Goal: Task Accomplishment & Management: Complete application form

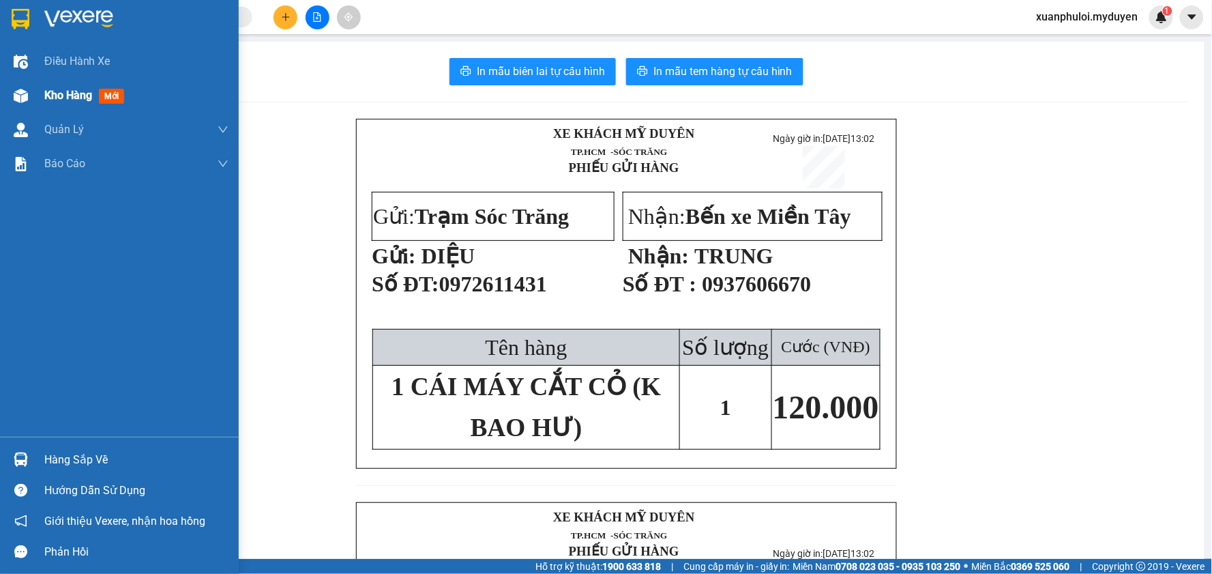
click at [57, 94] on span "Kho hàng" at bounding box center [68, 95] width 48 height 13
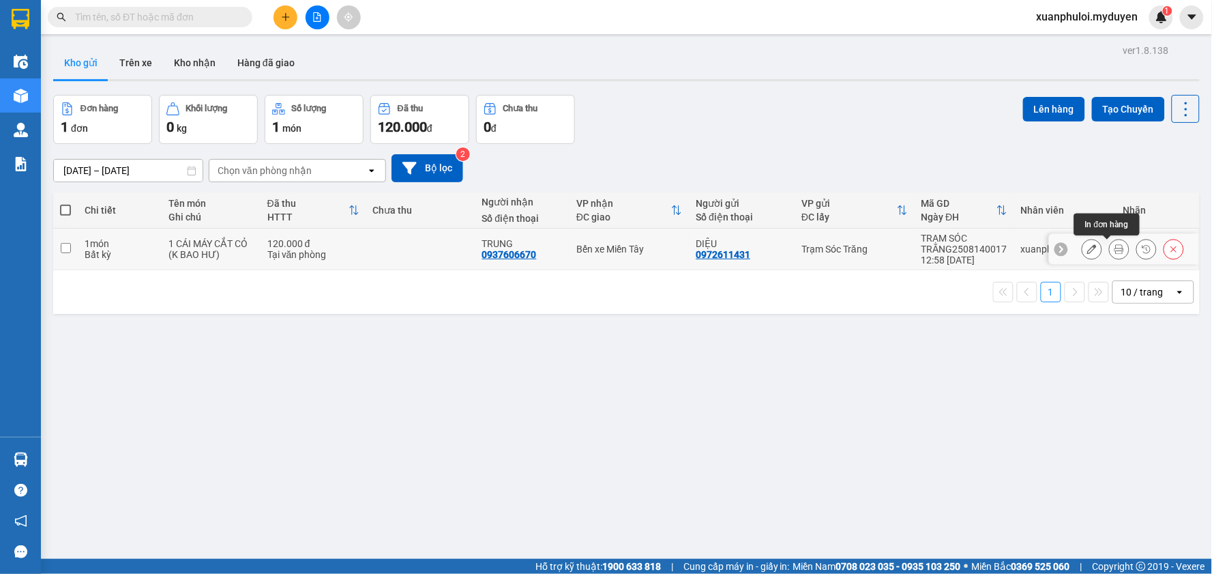
click at [1114, 250] on icon at bounding box center [1119, 249] width 10 height 10
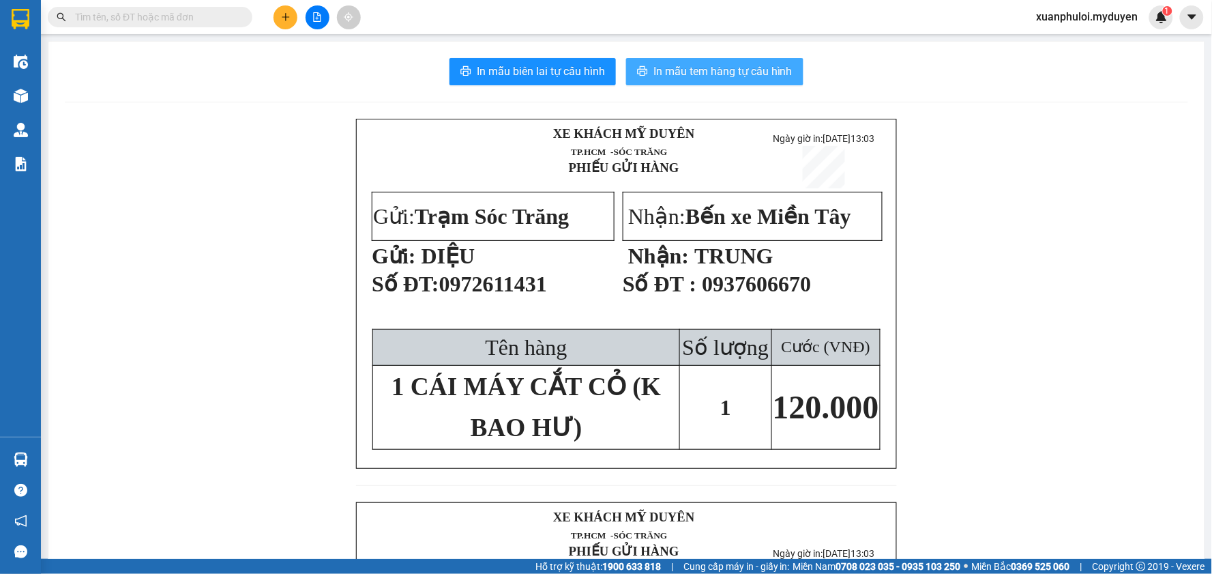
click at [734, 73] on span "In mẫu tem hàng tự cấu hình" at bounding box center [722, 71] width 139 height 17
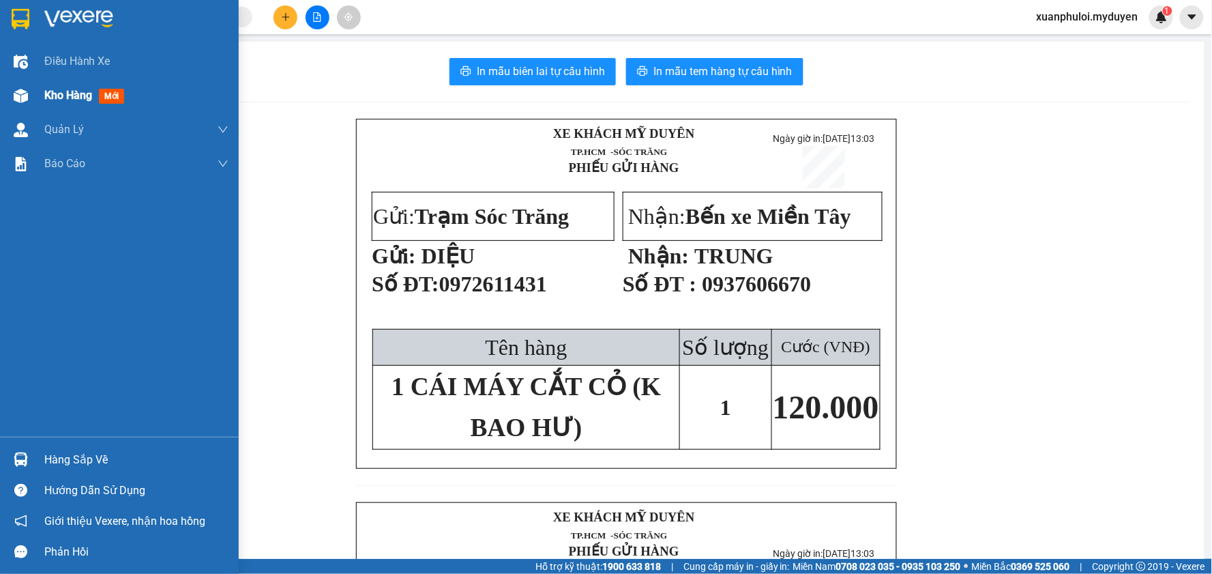
click at [75, 93] on span "Kho hàng" at bounding box center [68, 95] width 48 height 13
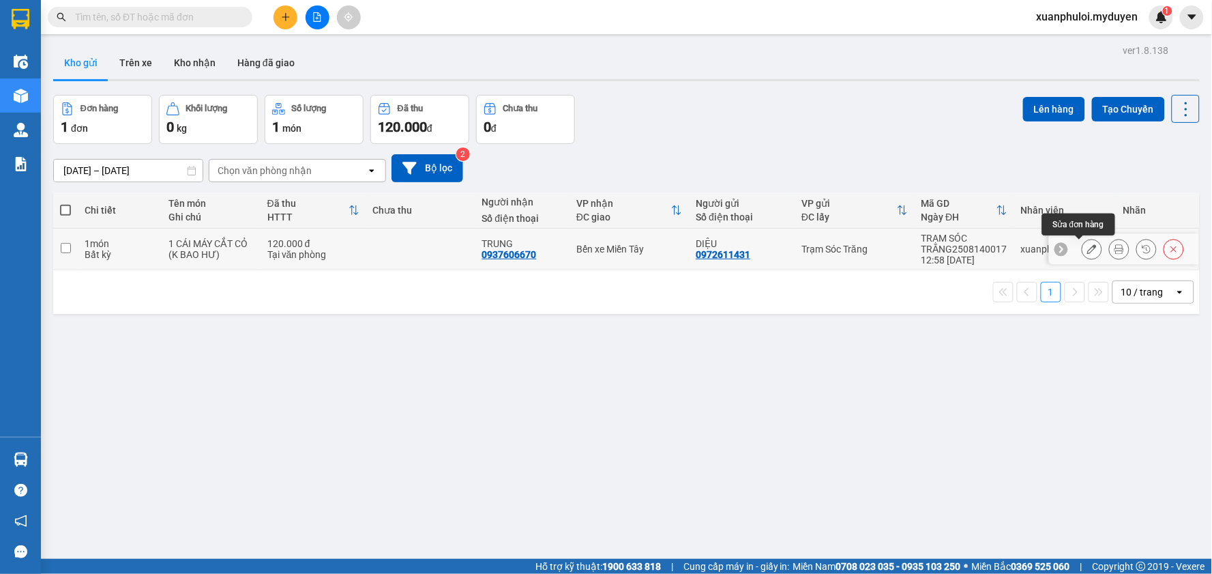
click at [1082, 250] on button at bounding box center [1091, 249] width 19 height 24
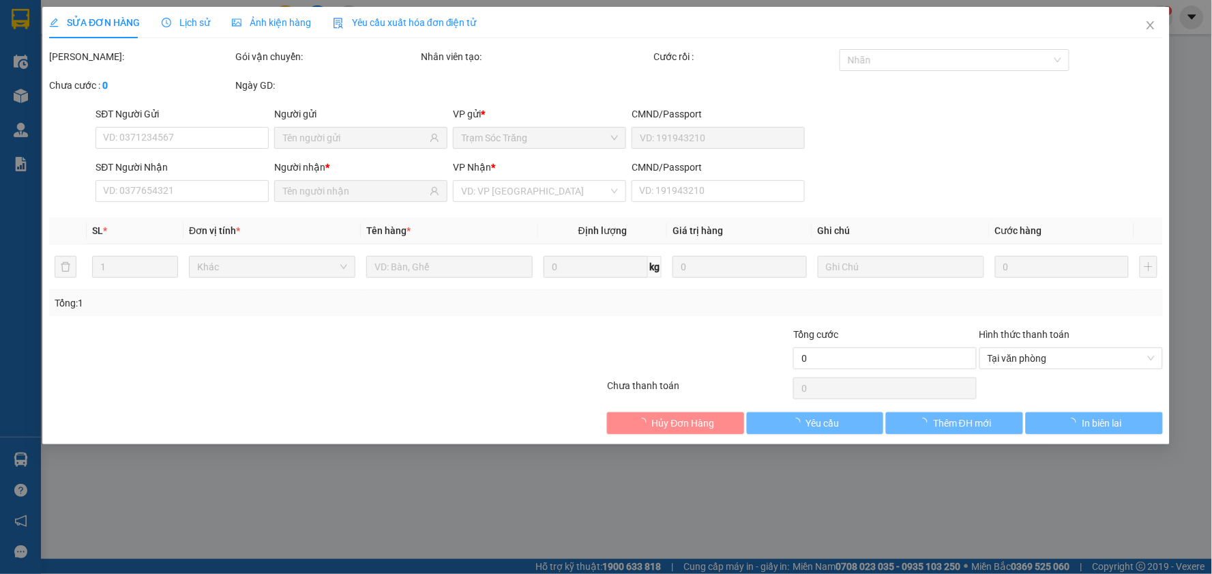
type input "0972611431"
type input "0937606670"
type input "120.000"
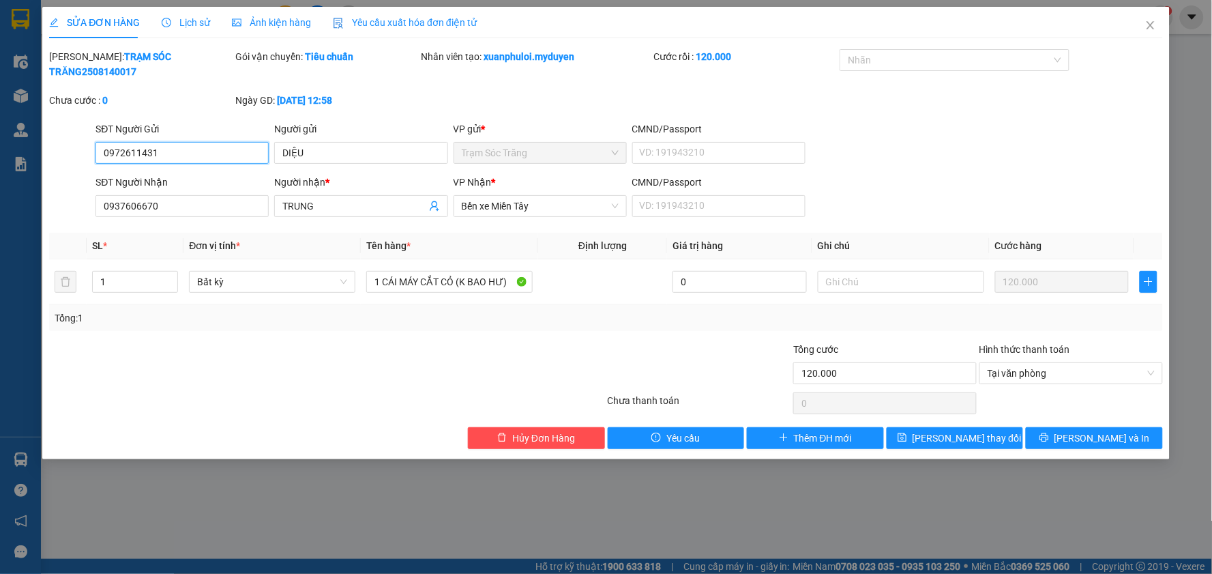
click at [211, 142] on input "0972611431" at bounding box center [181, 153] width 173 height 22
click at [1153, 23] on icon "close" at bounding box center [1150, 25] width 11 height 11
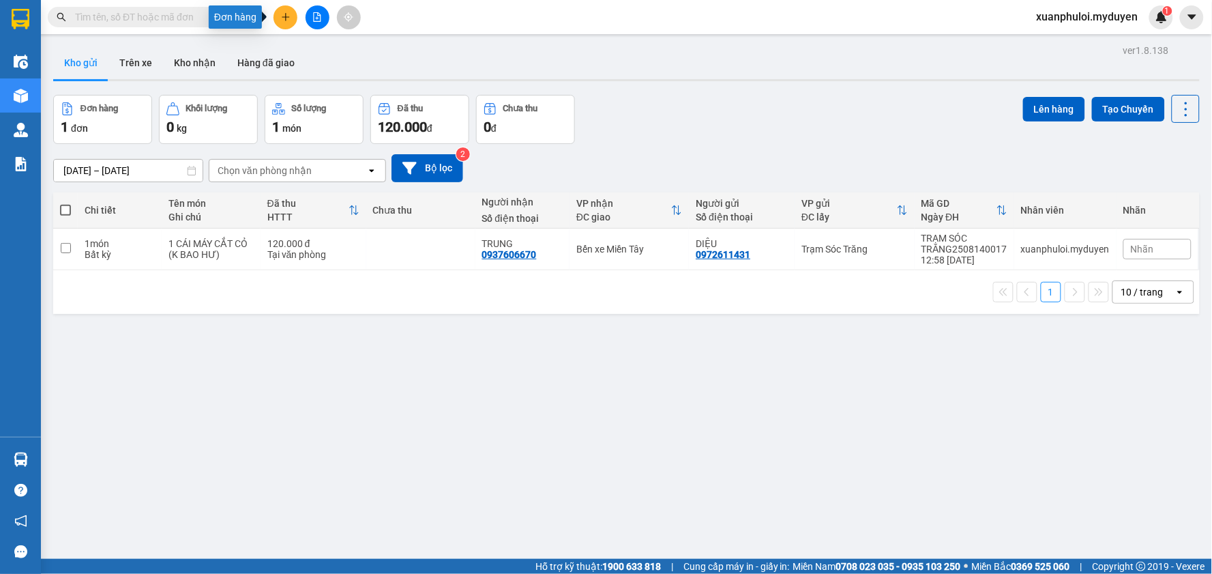
click at [282, 14] on icon "plus" at bounding box center [286, 17] width 10 height 10
click at [329, 49] on div "Tạo đơn hàng" at bounding box center [339, 51] width 59 height 15
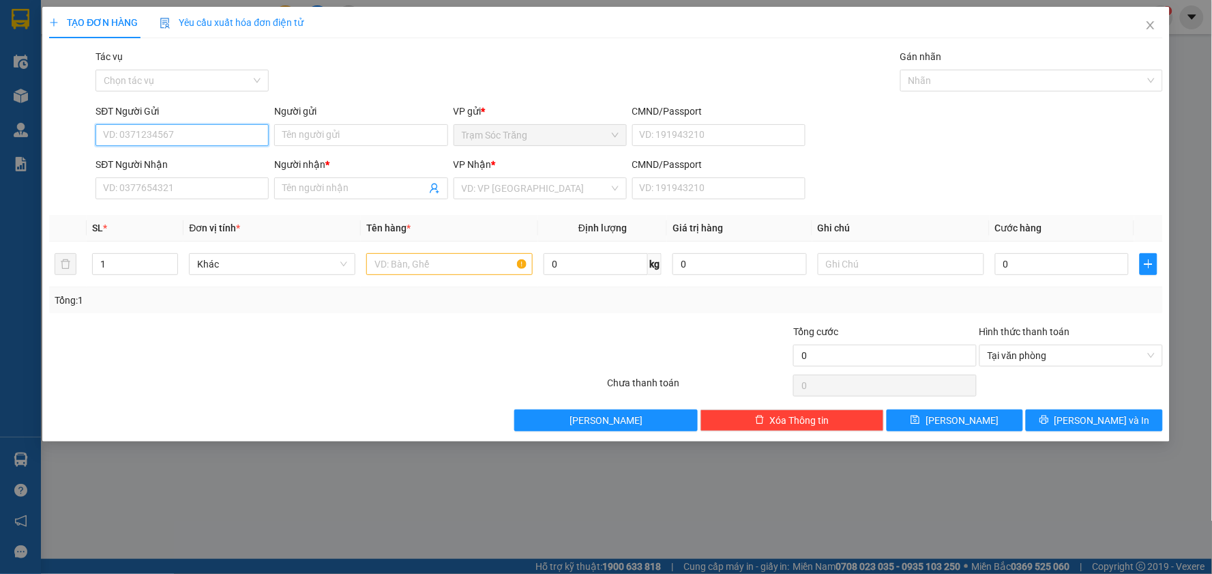
paste input "0972611431"
type input "0972611431"
click at [213, 160] on div "0972611431 - DIỆU" at bounding box center [182, 162] width 157 height 15
type input "DIỆU"
type input "0937606670"
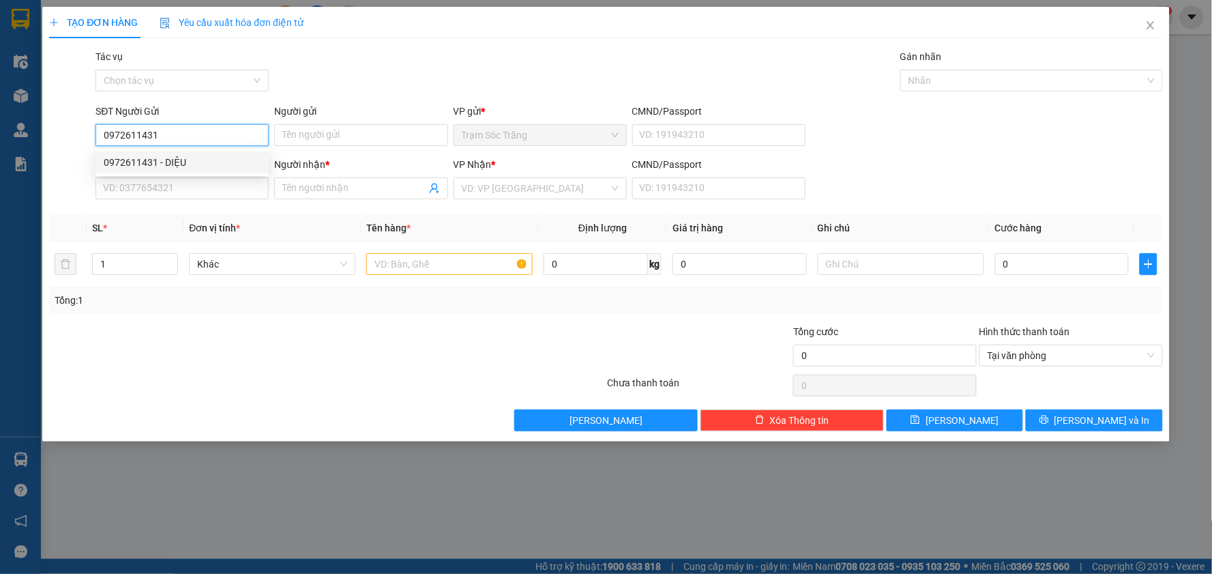
type input "TRUNG"
type input "120.000"
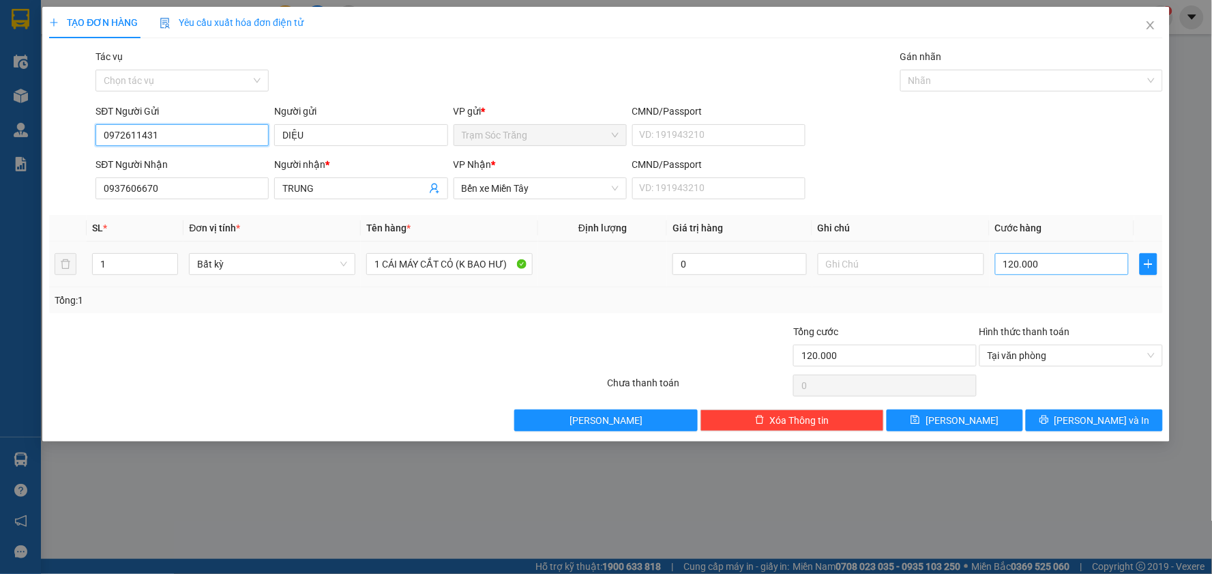
type input "0972611431"
click at [1066, 262] on input "120.000" at bounding box center [1062, 264] width 134 height 22
type input "1"
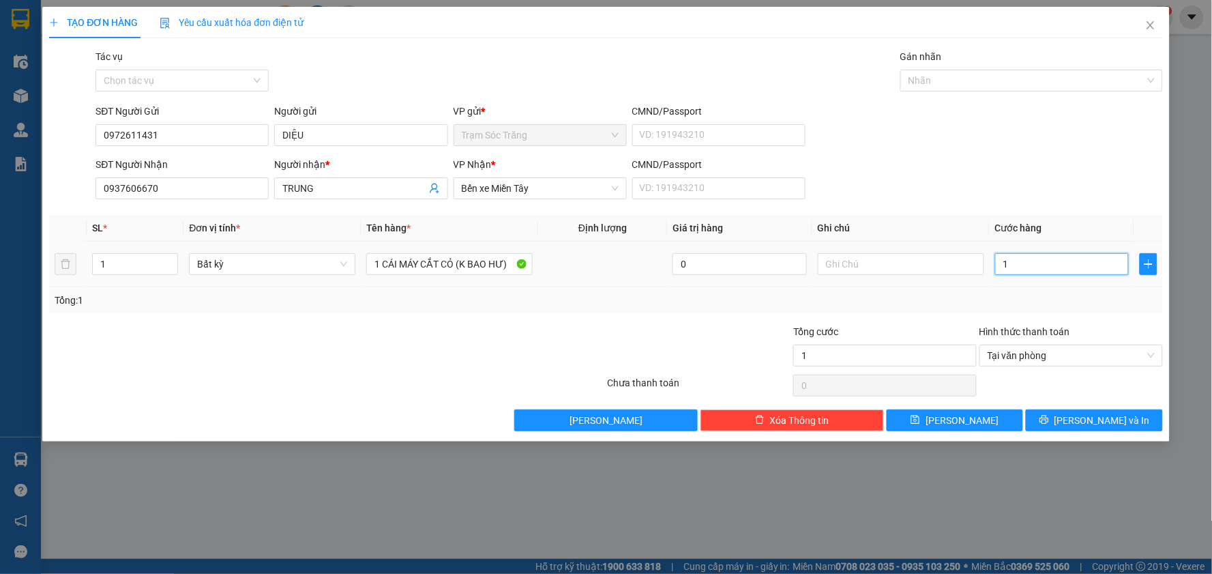
type input "10"
type input "100"
type input "1.000"
type input "10.000"
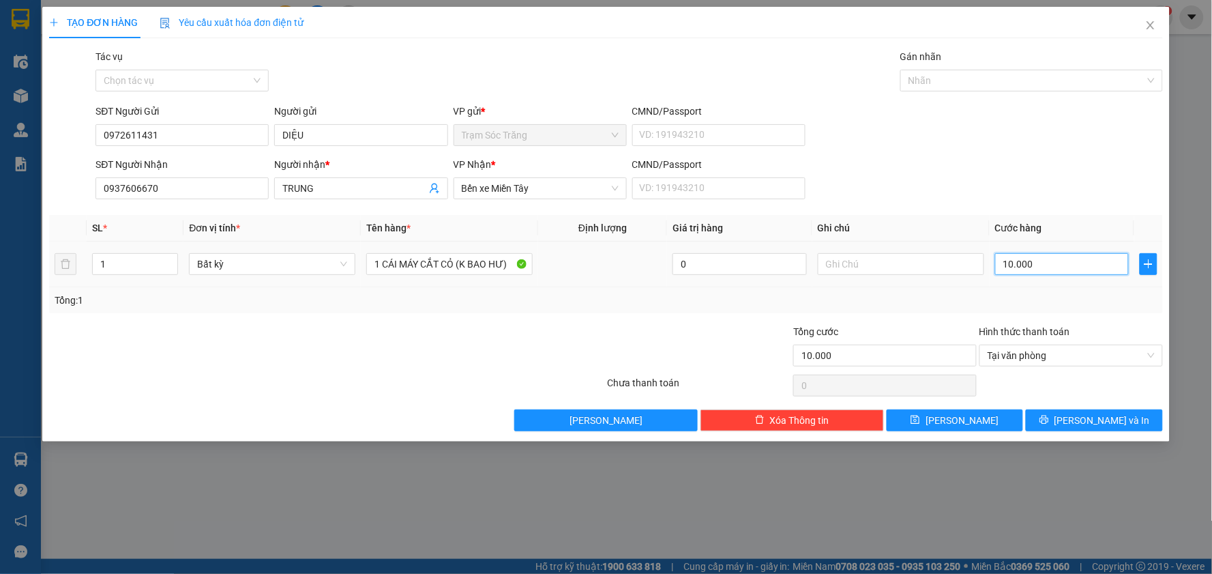
type input "100.000"
click at [1125, 413] on button "[PERSON_NAME] và In" at bounding box center [1094, 420] width 137 height 22
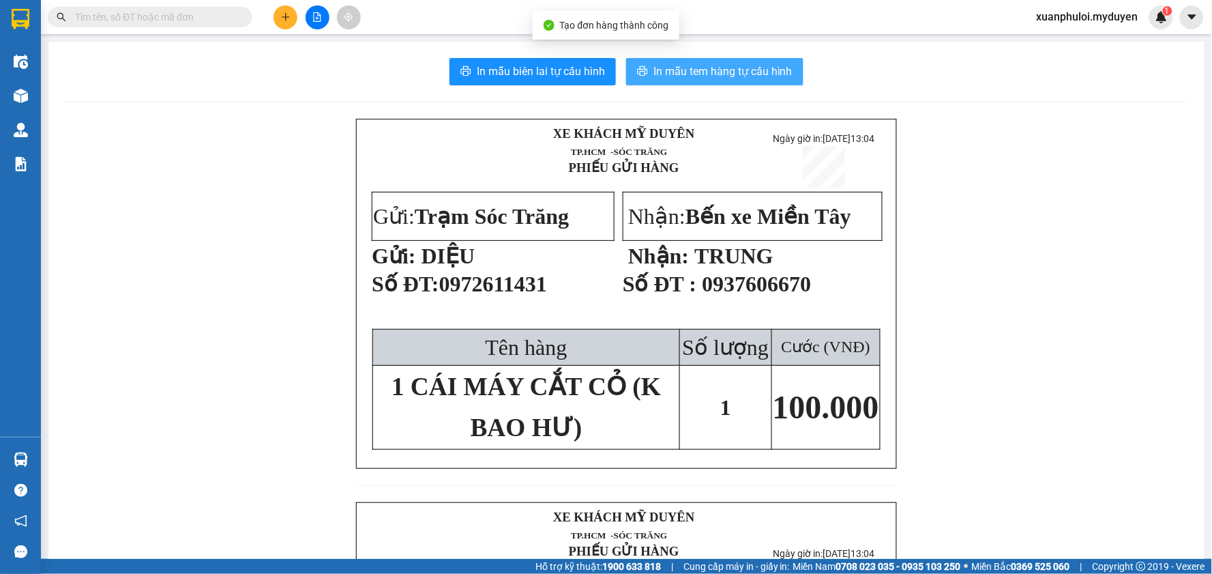
click at [682, 76] on span "In mẫu tem hàng tự cấu hình" at bounding box center [722, 71] width 139 height 17
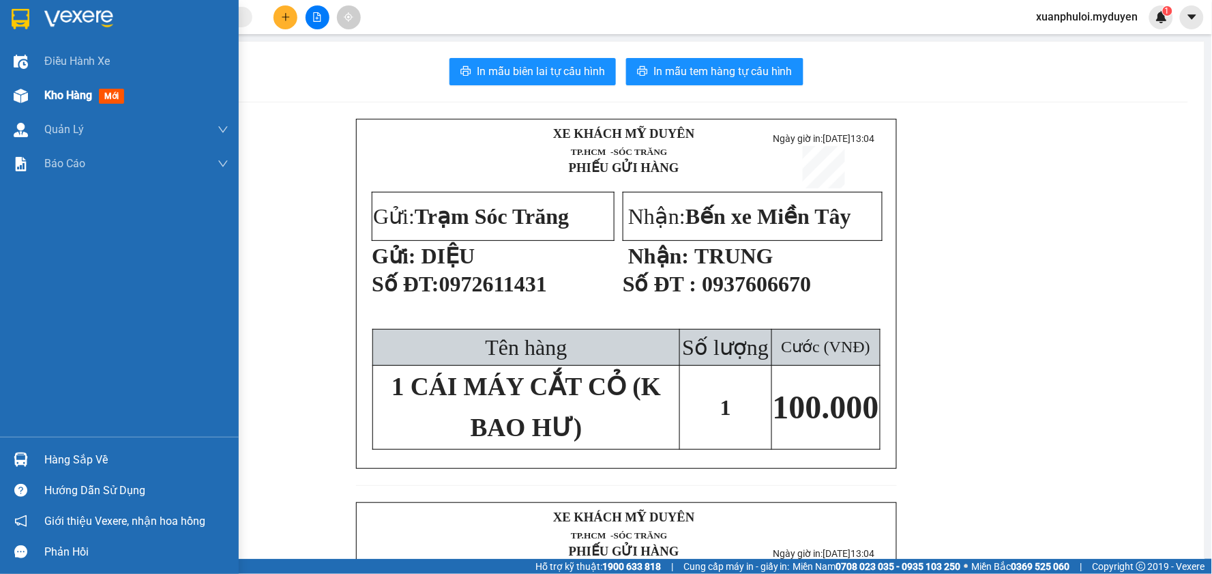
click at [11, 95] on div at bounding box center [21, 96] width 24 height 24
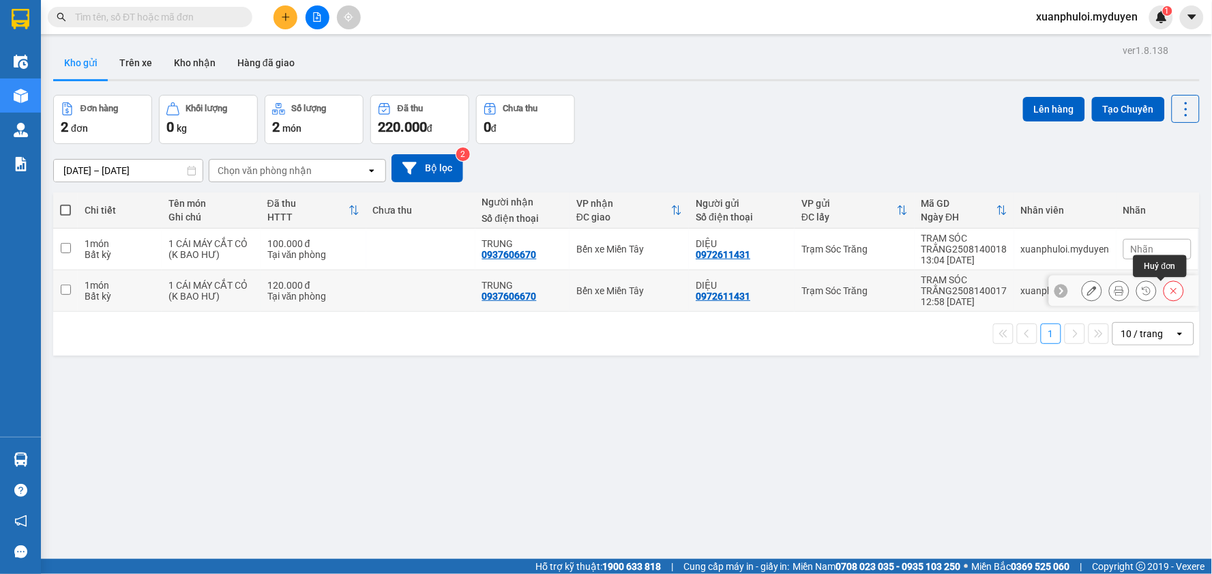
click at [1171, 292] on icon at bounding box center [1174, 291] width 6 height 6
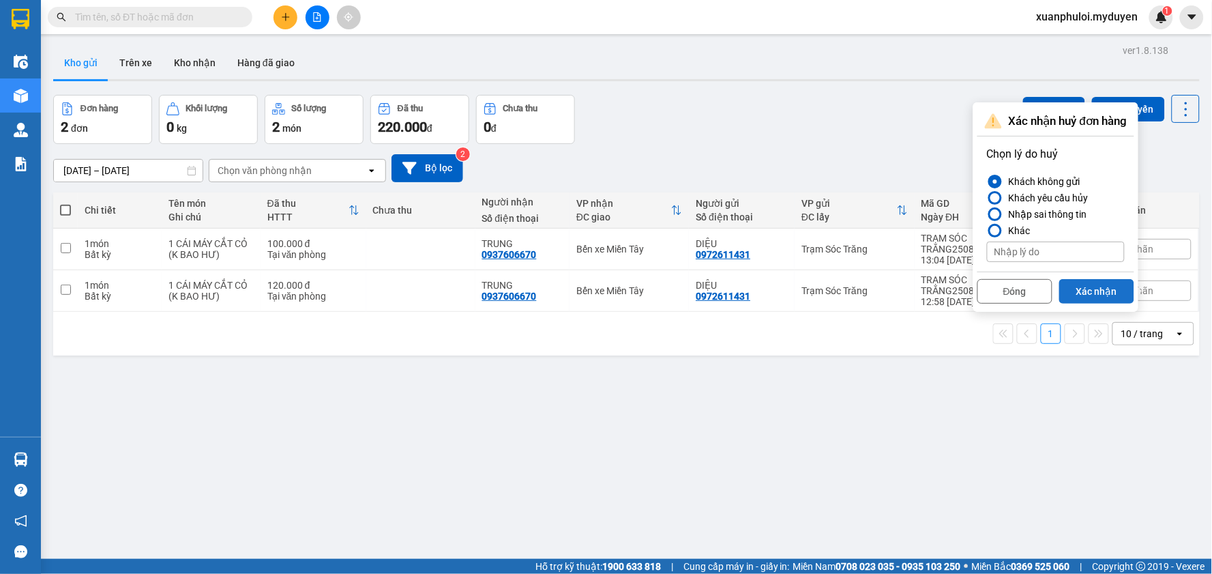
click at [1102, 294] on button "Xác nhận" at bounding box center [1096, 291] width 75 height 25
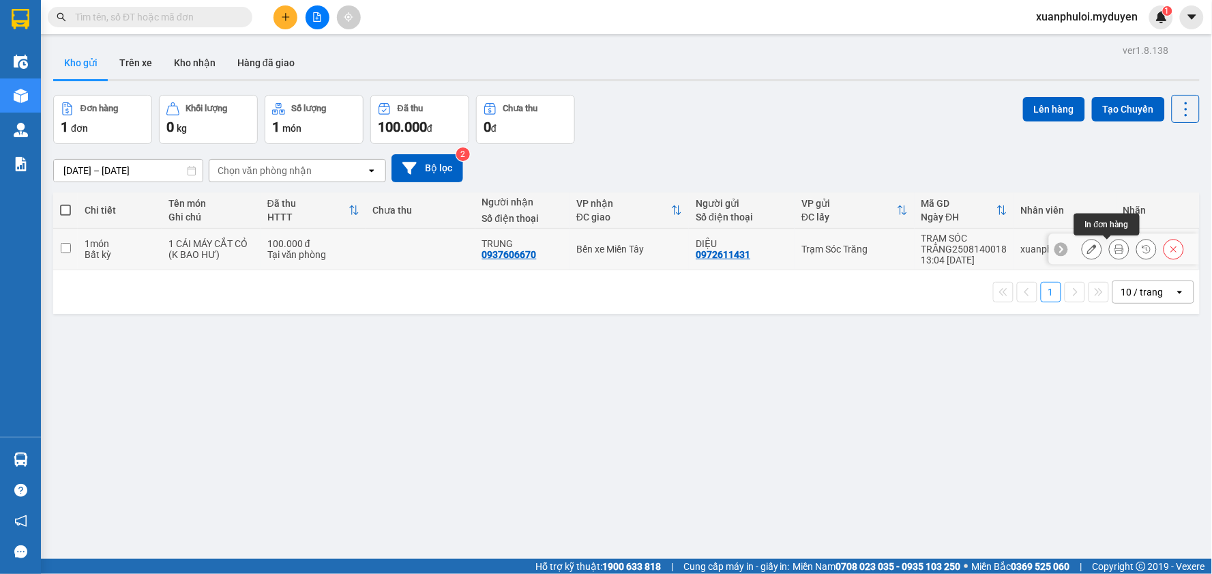
click at [1114, 244] on icon at bounding box center [1119, 249] width 10 height 10
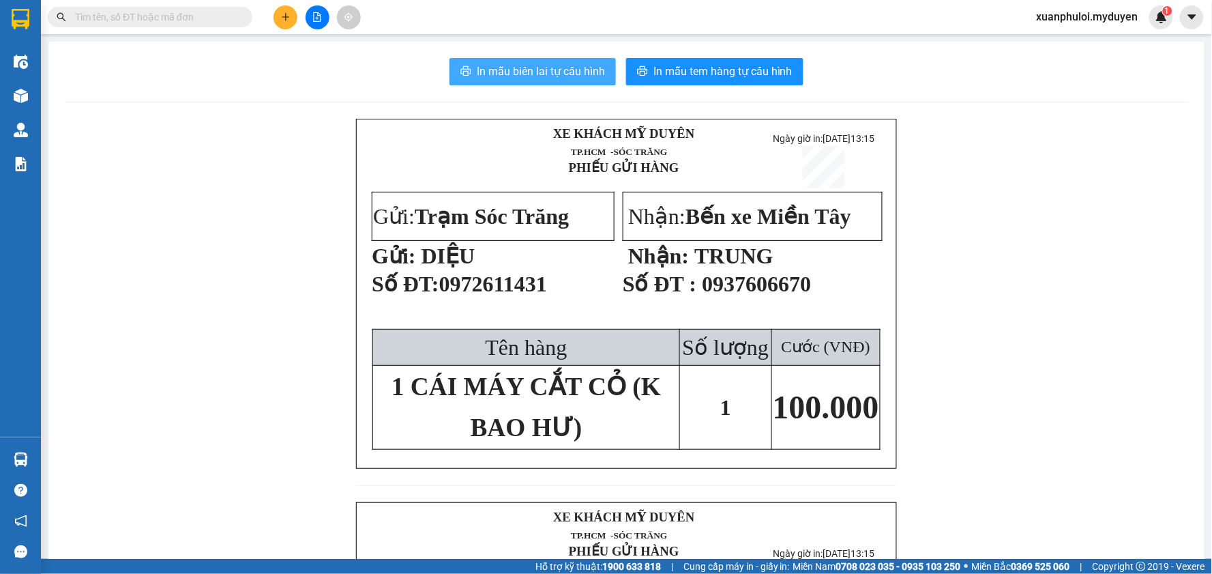
click at [567, 70] on span "In mẫu biên lai tự cấu hình" at bounding box center [541, 71] width 128 height 17
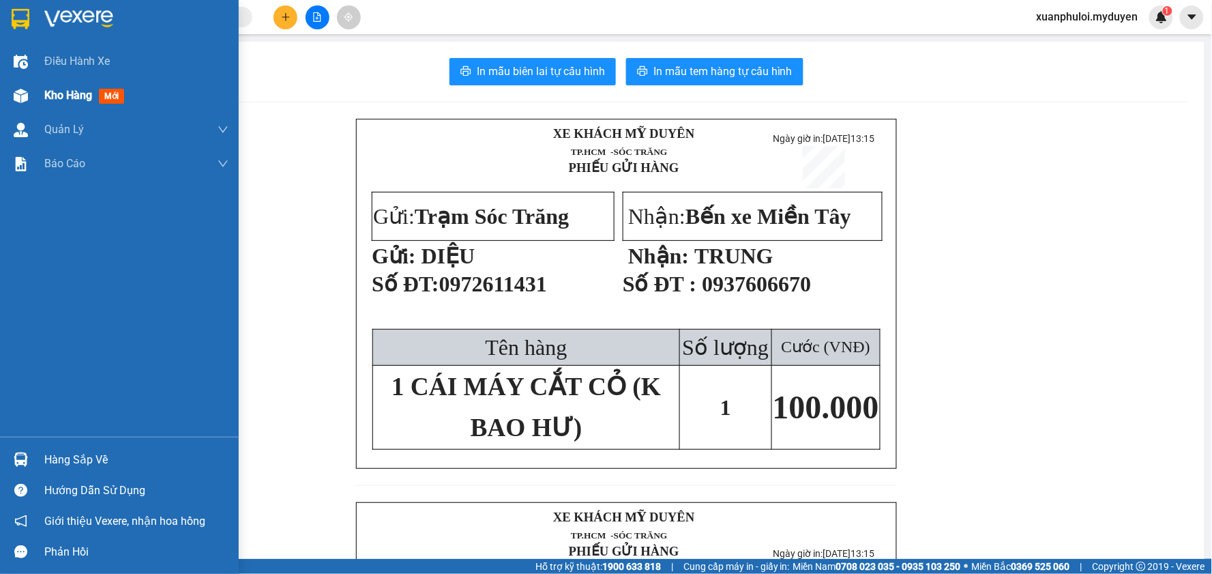
click at [62, 93] on span "Kho hàng" at bounding box center [68, 95] width 48 height 13
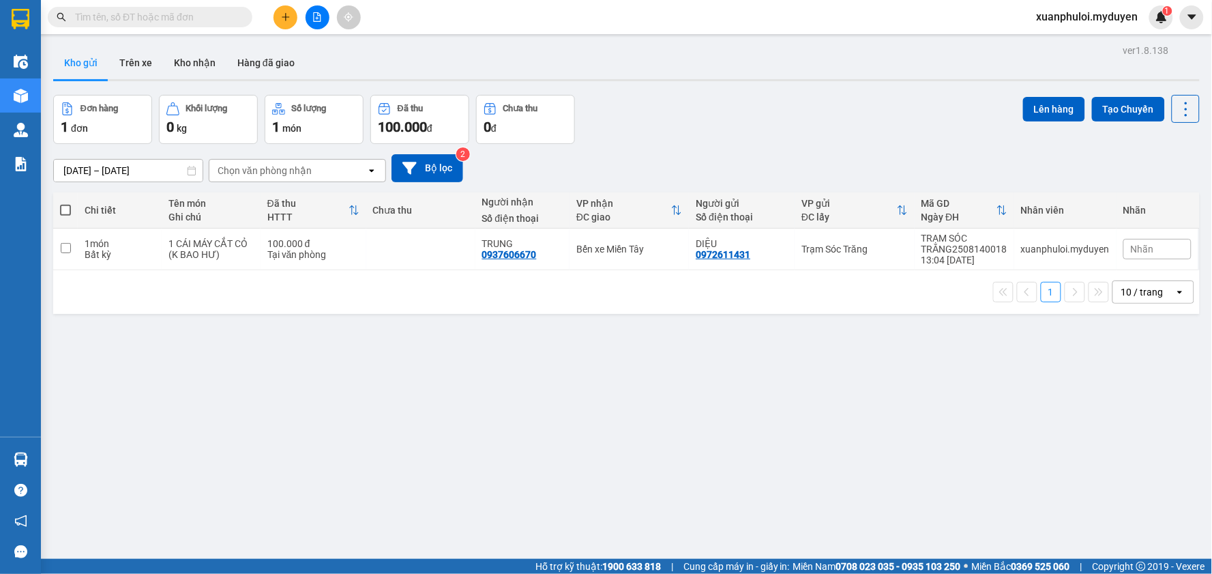
click at [276, 16] on button at bounding box center [286, 17] width 24 height 24
click at [319, 56] on div "Tạo đơn hàng" at bounding box center [339, 51] width 59 height 15
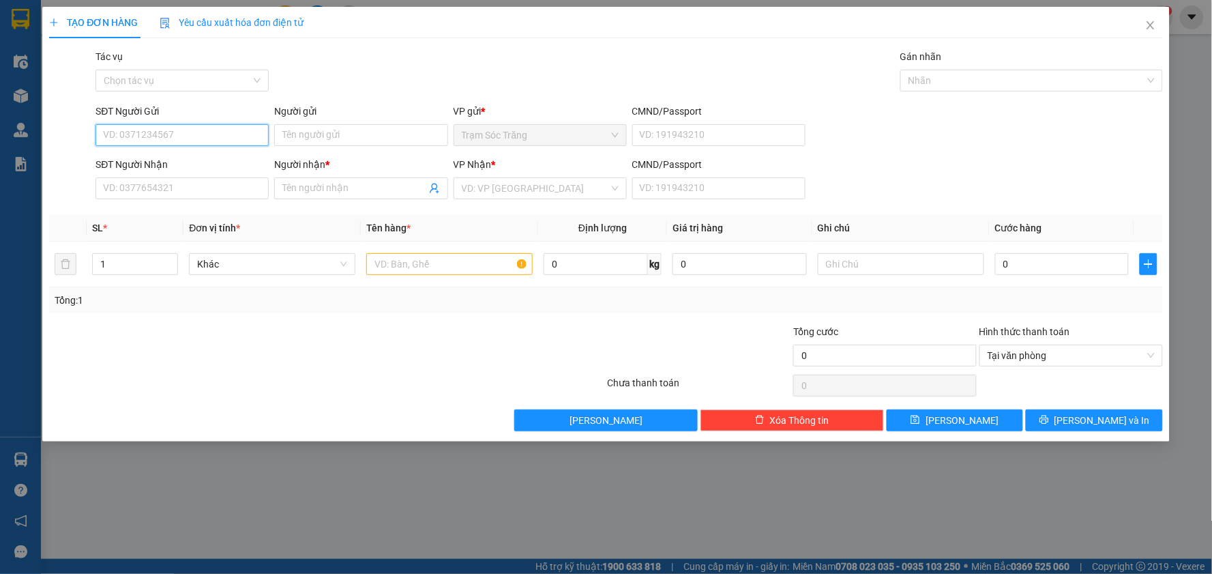
click at [196, 134] on input "SĐT Người Gửi" at bounding box center [181, 135] width 173 height 22
type input "0987737631"
click at [175, 162] on div "0987737631 - ĐÔNG..." at bounding box center [182, 162] width 157 height 15
type input "ĐÔNG..."
type input "0919131444"
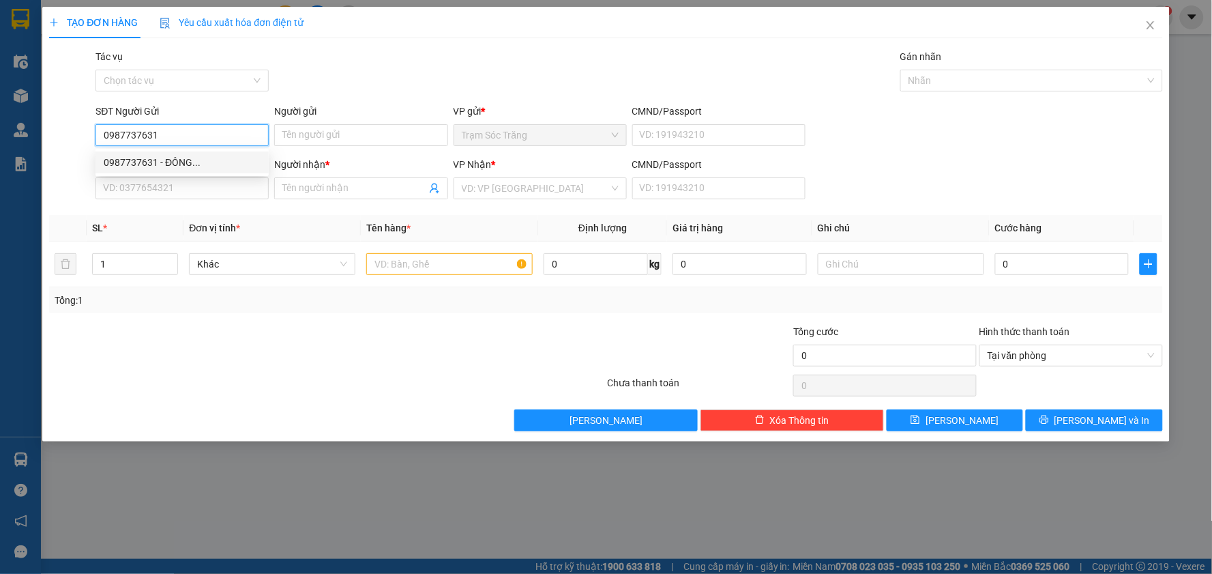
type input "A TÈO...."
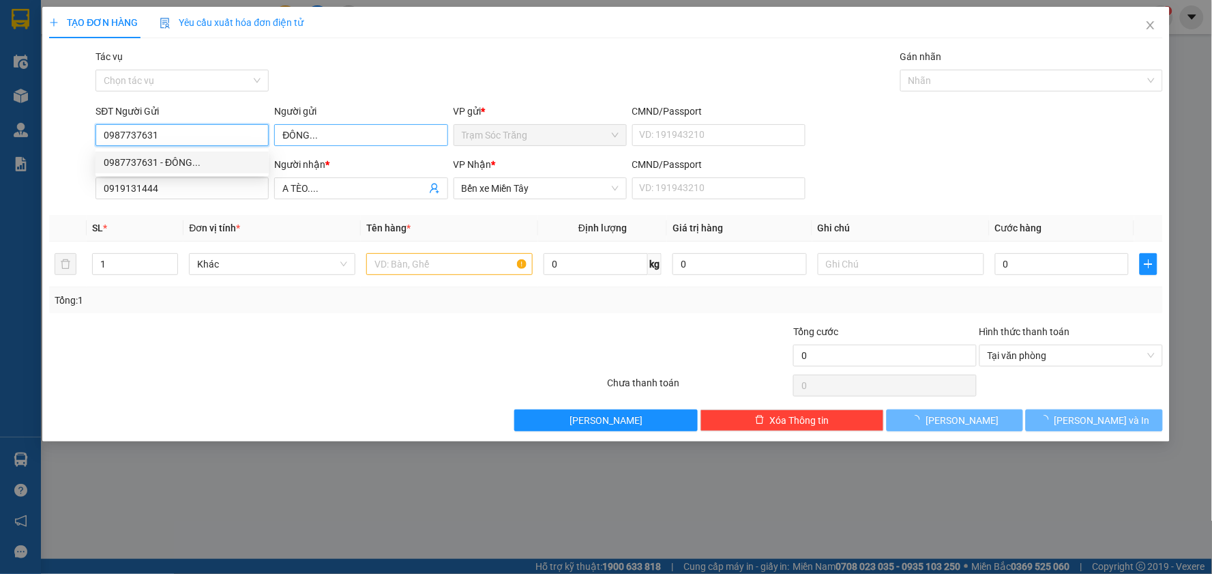
type input "100.000"
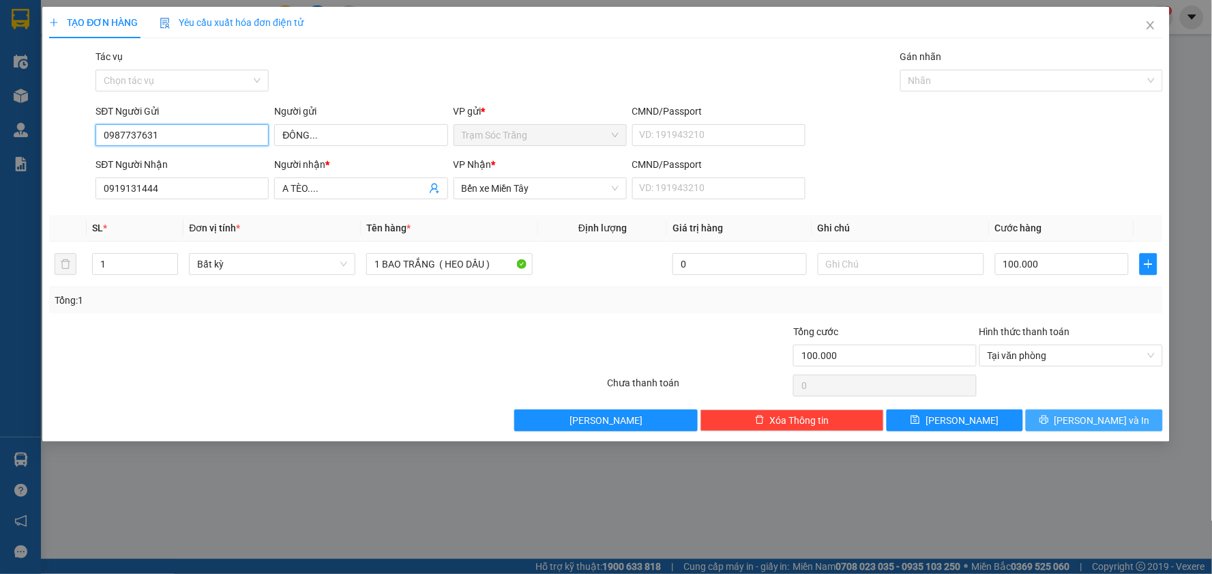
type input "0987737631"
click at [1114, 418] on span "[PERSON_NAME] và In" at bounding box center [1101, 420] width 95 height 15
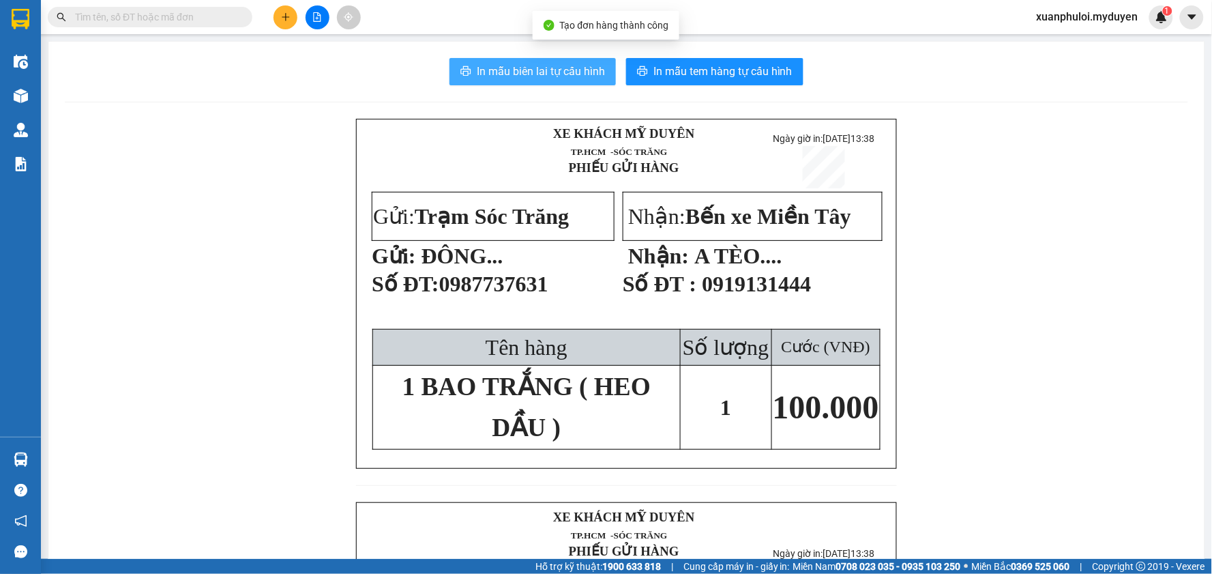
click at [527, 69] on span "In mẫu biên lai tự cấu hình" at bounding box center [541, 71] width 128 height 17
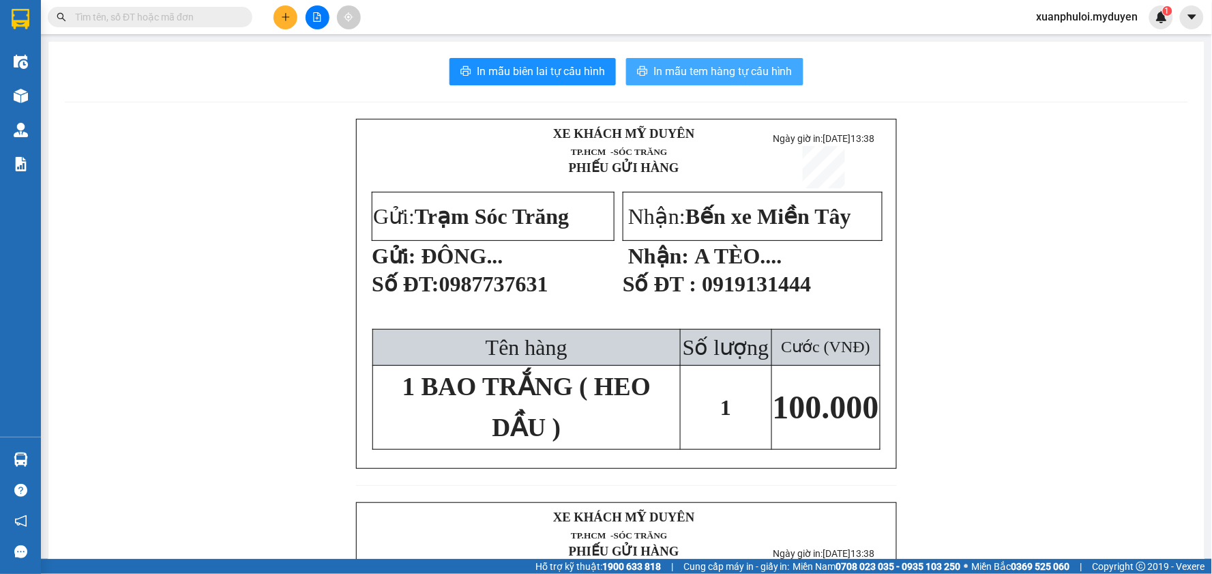
click at [705, 71] on span "In mẫu tem hàng tự cấu hình" at bounding box center [722, 71] width 139 height 17
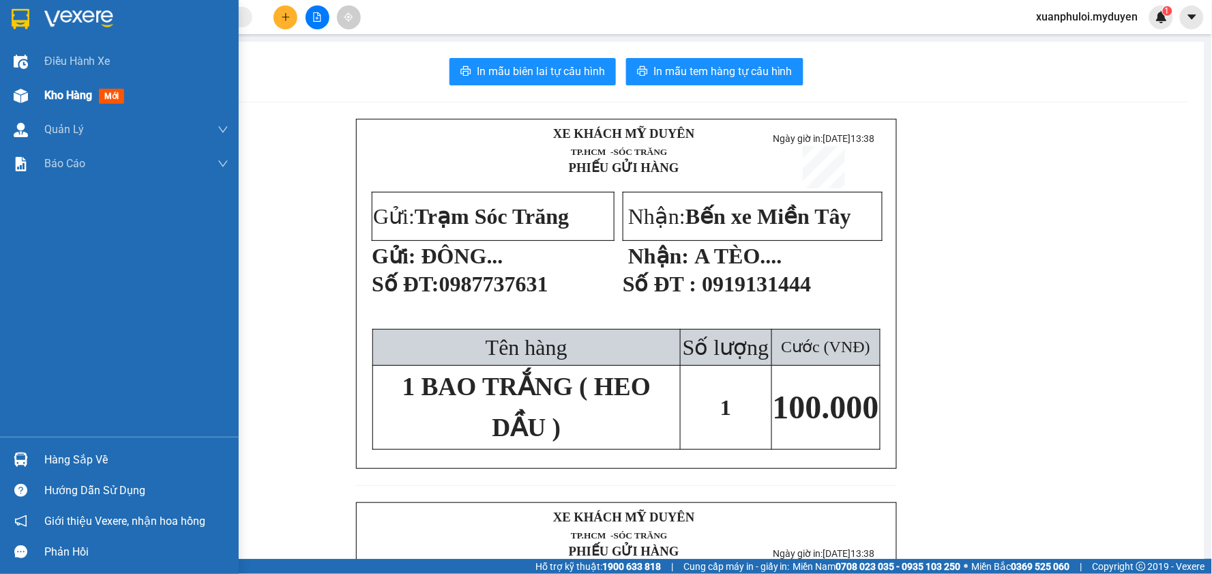
click at [89, 93] on span "Kho hàng" at bounding box center [68, 95] width 48 height 13
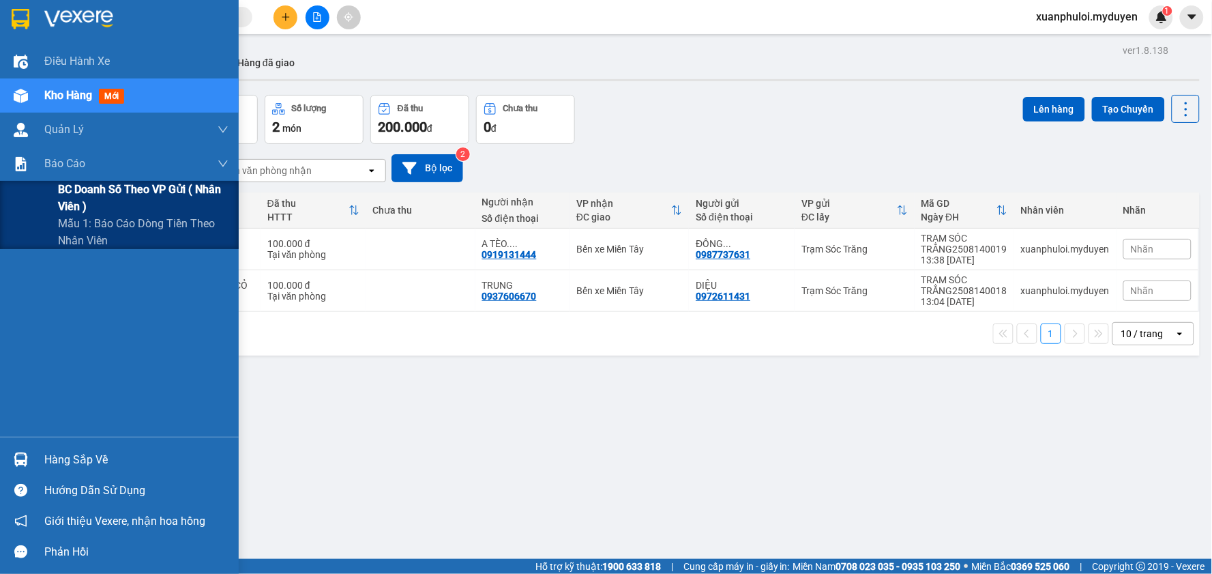
click at [115, 199] on span "BC doanh số theo VP gửi ( nhân viên )" at bounding box center [143, 198] width 171 height 34
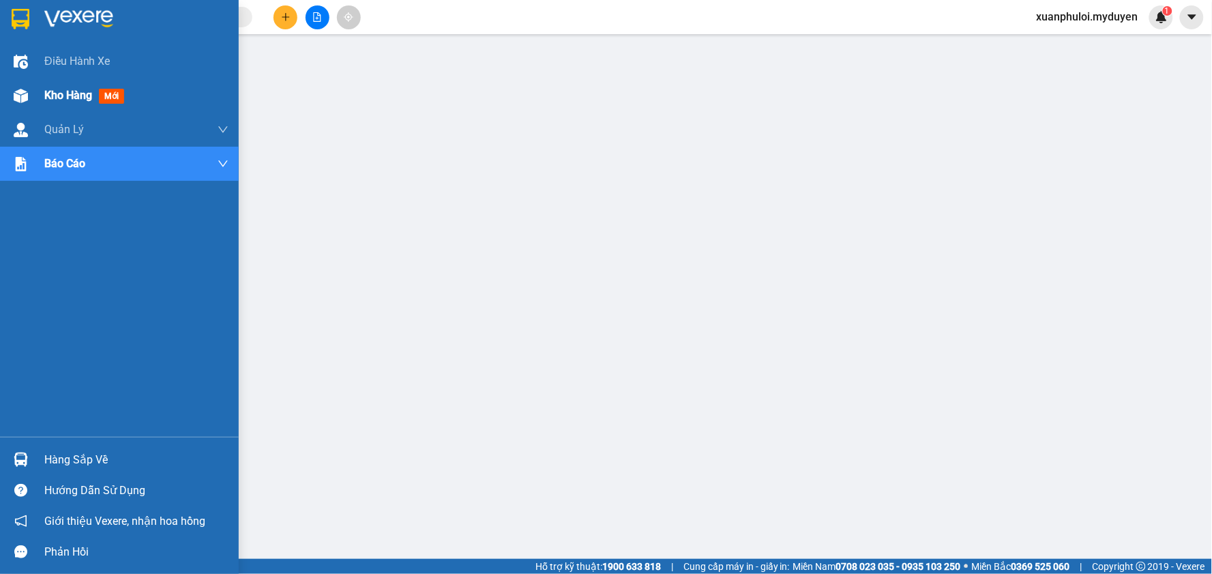
click at [66, 93] on span "Kho hàng" at bounding box center [68, 95] width 48 height 13
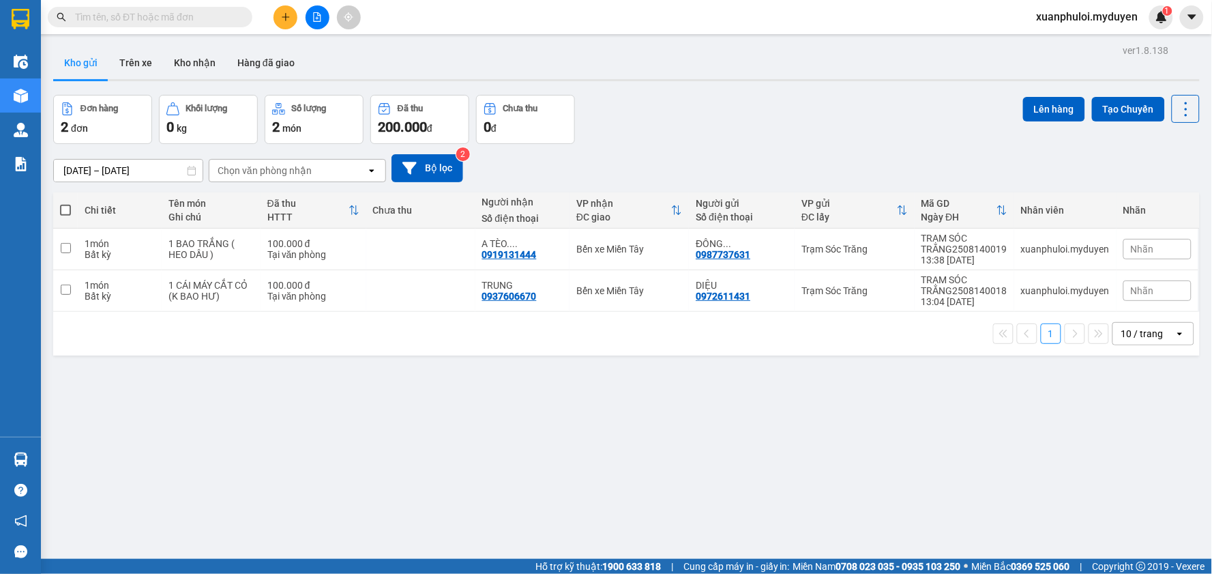
click at [68, 208] on span at bounding box center [65, 210] width 11 height 11
click at [65, 203] on input "checkbox" at bounding box center [65, 203] width 0 height 0
checkbox input "true"
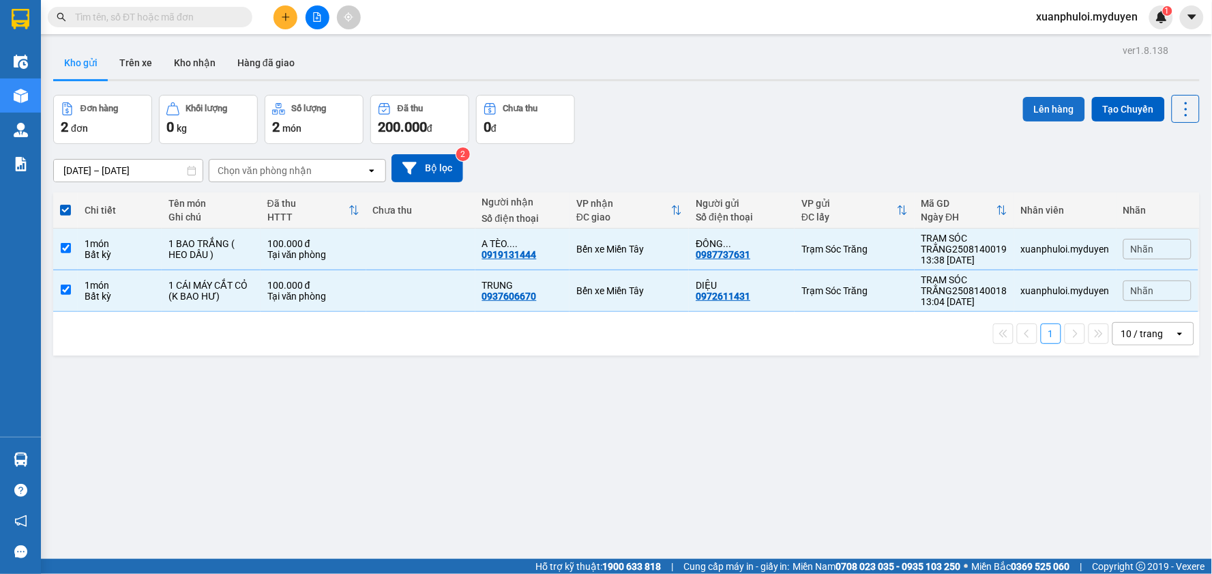
click at [1040, 104] on button "Lên hàng" at bounding box center [1054, 109] width 62 height 25
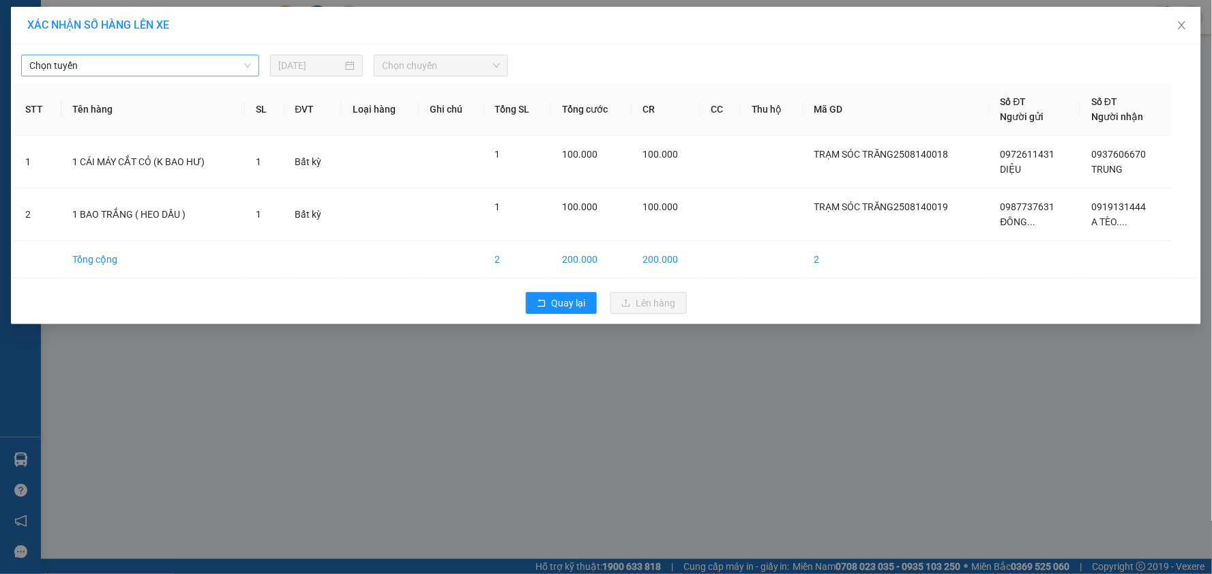
click at [156, 65] on span "Chọn tuyến" at bounding box center [140, 65] width 222 height 20
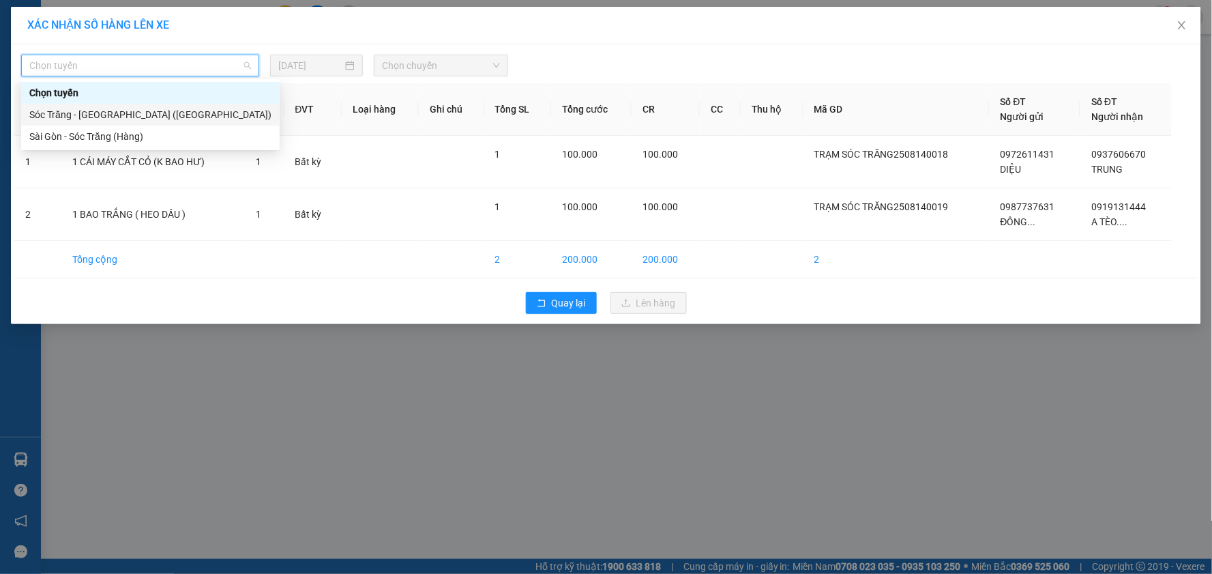
click at [125, 117] on div "Sóc Trăng - [GEOGRAPHIC_DATA] ([GEOGRAPHIC_DATA])" at bounding box center [150, 114] width 242 height 15
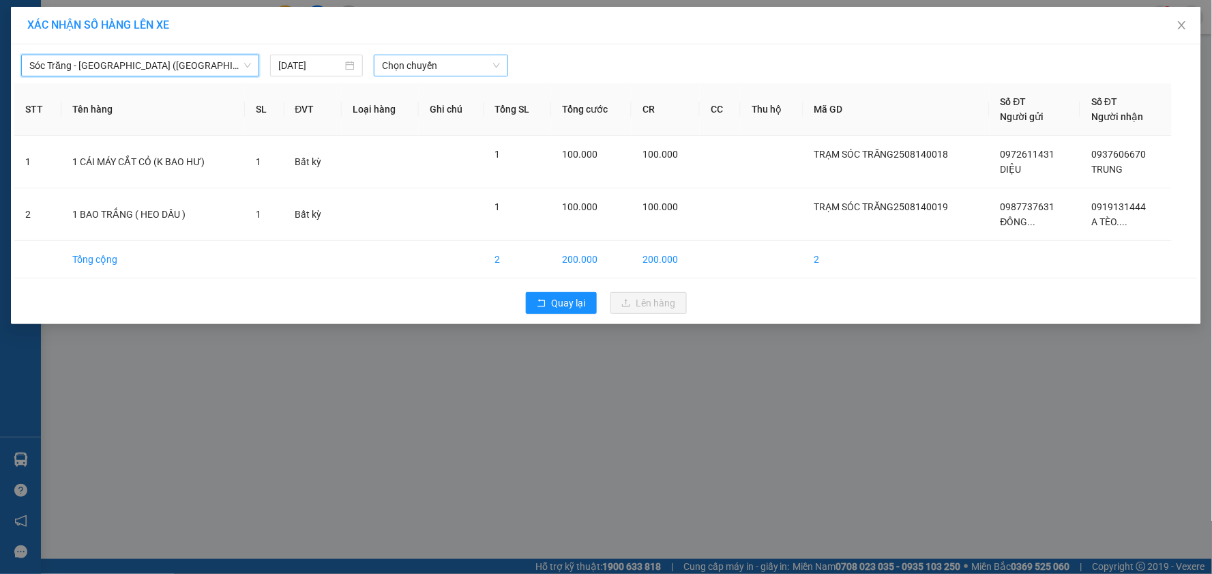
click at [442, 65] on span "Chọn chuyến" at bounding box center [441, 65] width 118 height 20
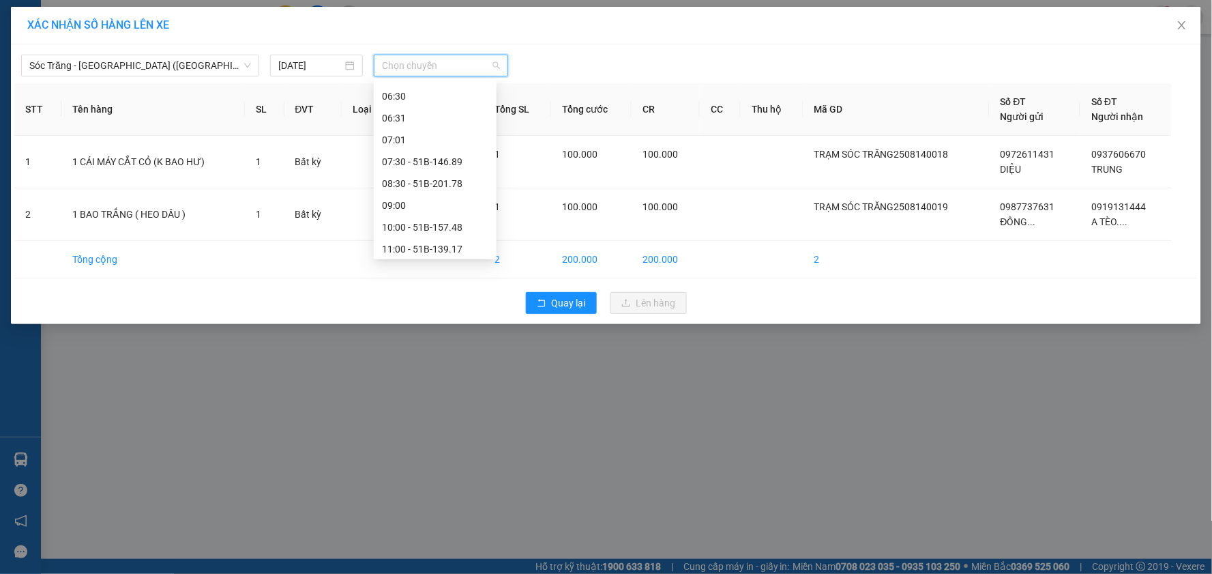
scroll to position [151, 0]
click at [430, 228] on div "14:30" at bounding box center [435, 225] width 106 height 15
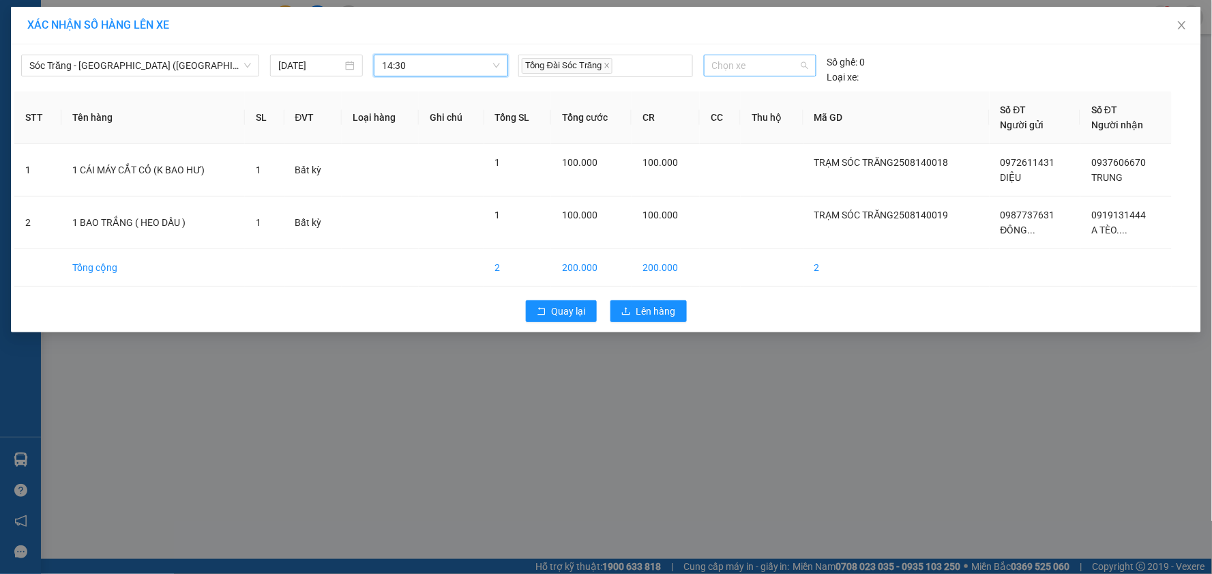
click at [754, 62] on span "Chọn xe" at bounding box center [760, 65] width 96 height 20
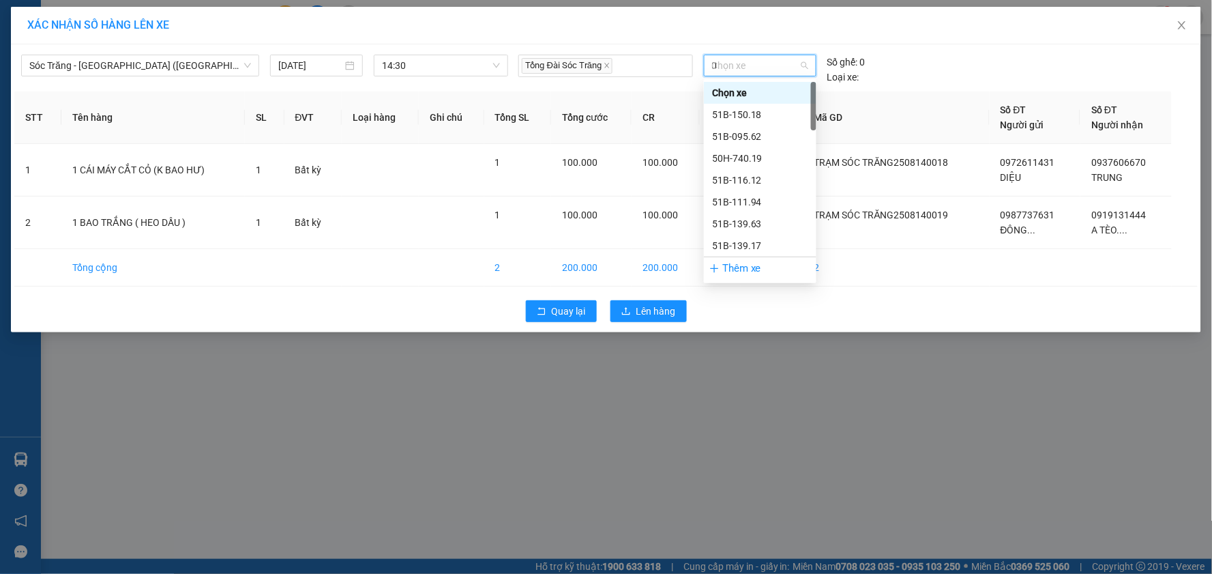
type input "01"
click at [749, 175] on div "50H-666.01" at bounding box center [760, 180] width 96 height 15
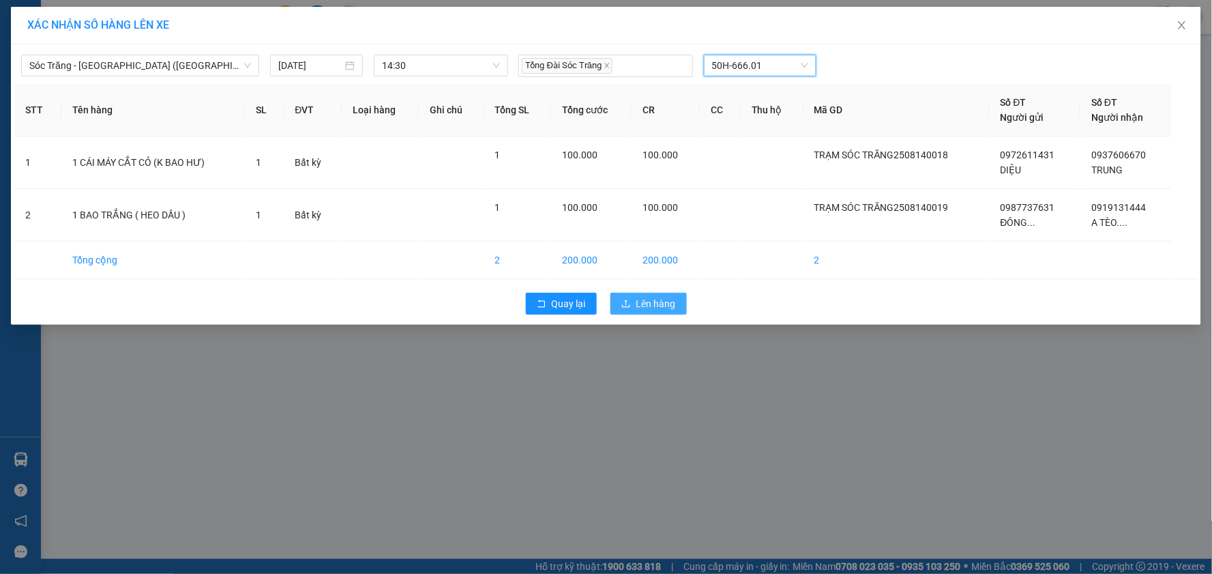
click at [649, 301] on span "Lên hàng" at bounding box center [656, 303] width 40 height 15
